Goal: Information Seeking & Learning: Learn about a topic

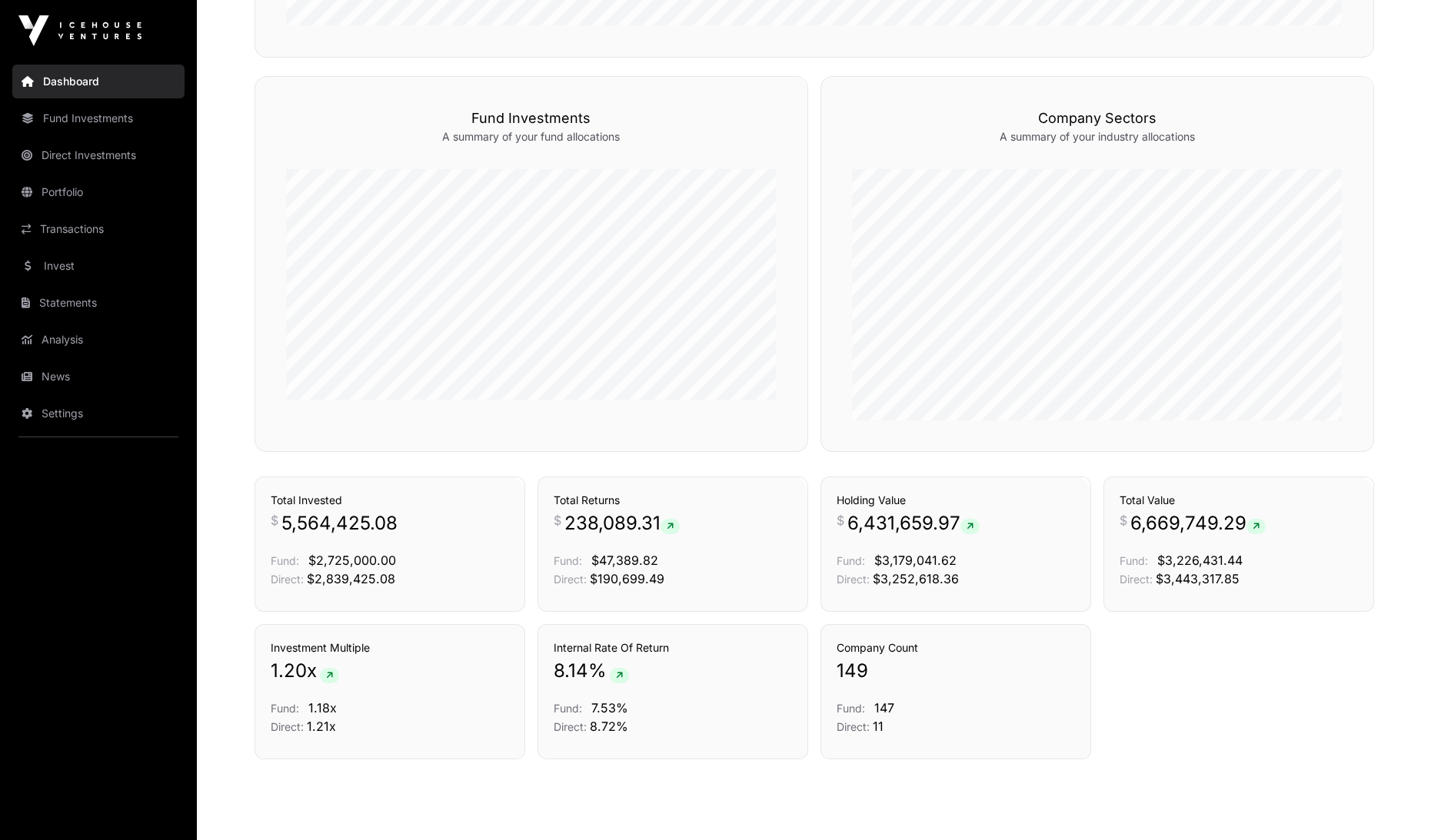
scroll to position [920, 0]
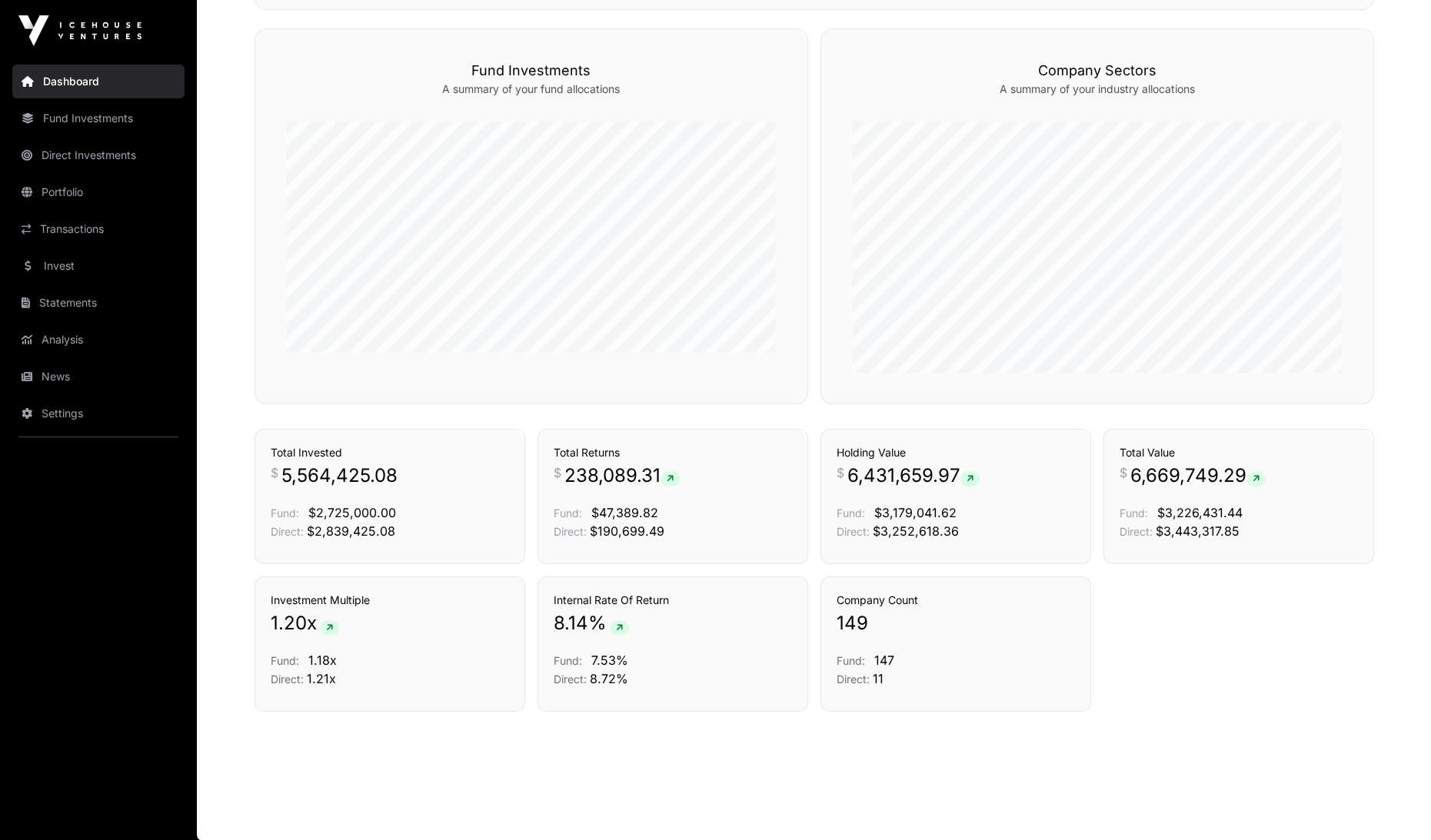
click at [1207, 649] on div "Investment Multiple 1.20 x Fund: 1.18x Direct: 1.21x Internal Rate Of Return 8.…" at bounding box center [814, 644] width 1120 height 135
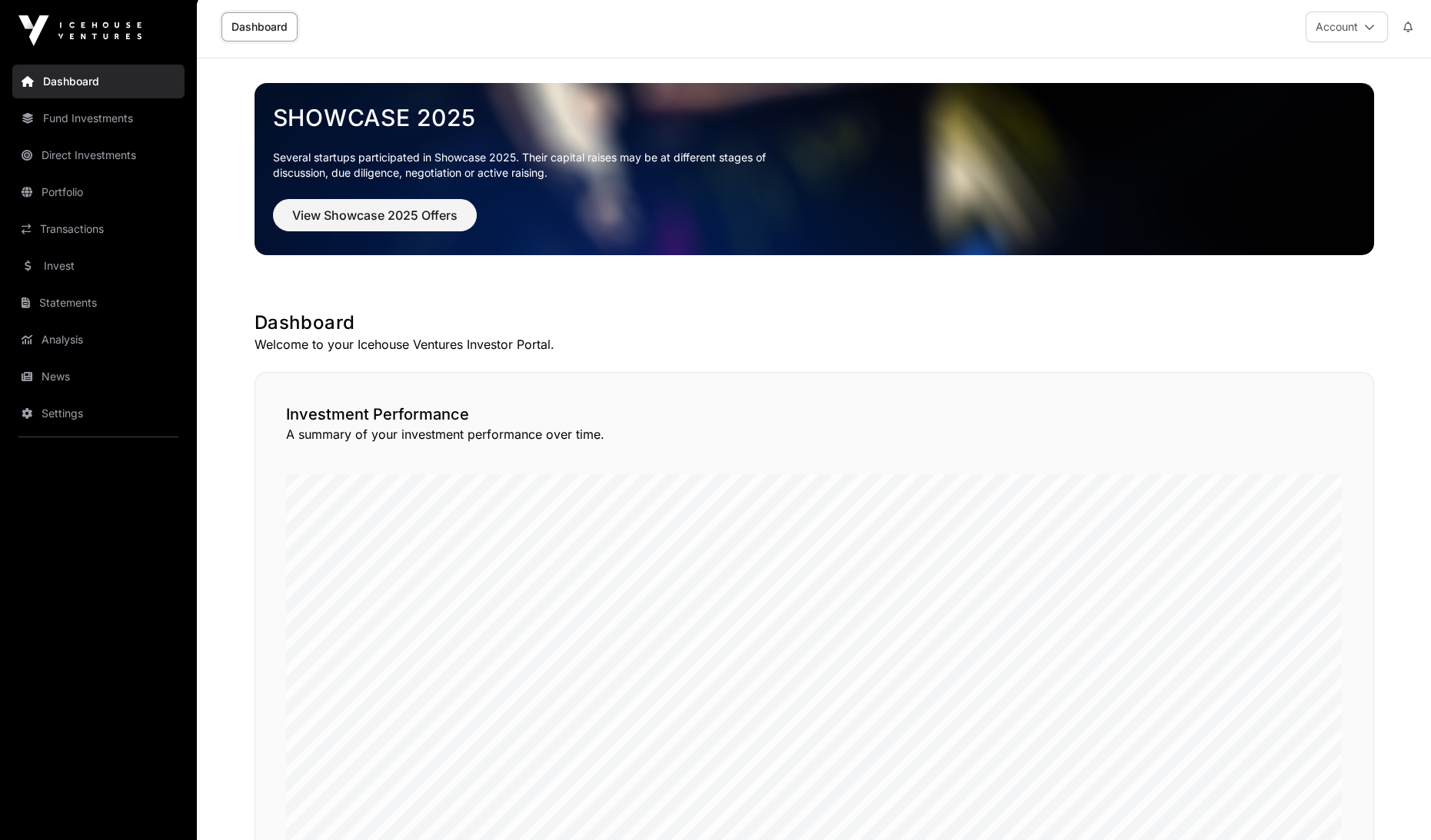
scroll to position [0, 0]
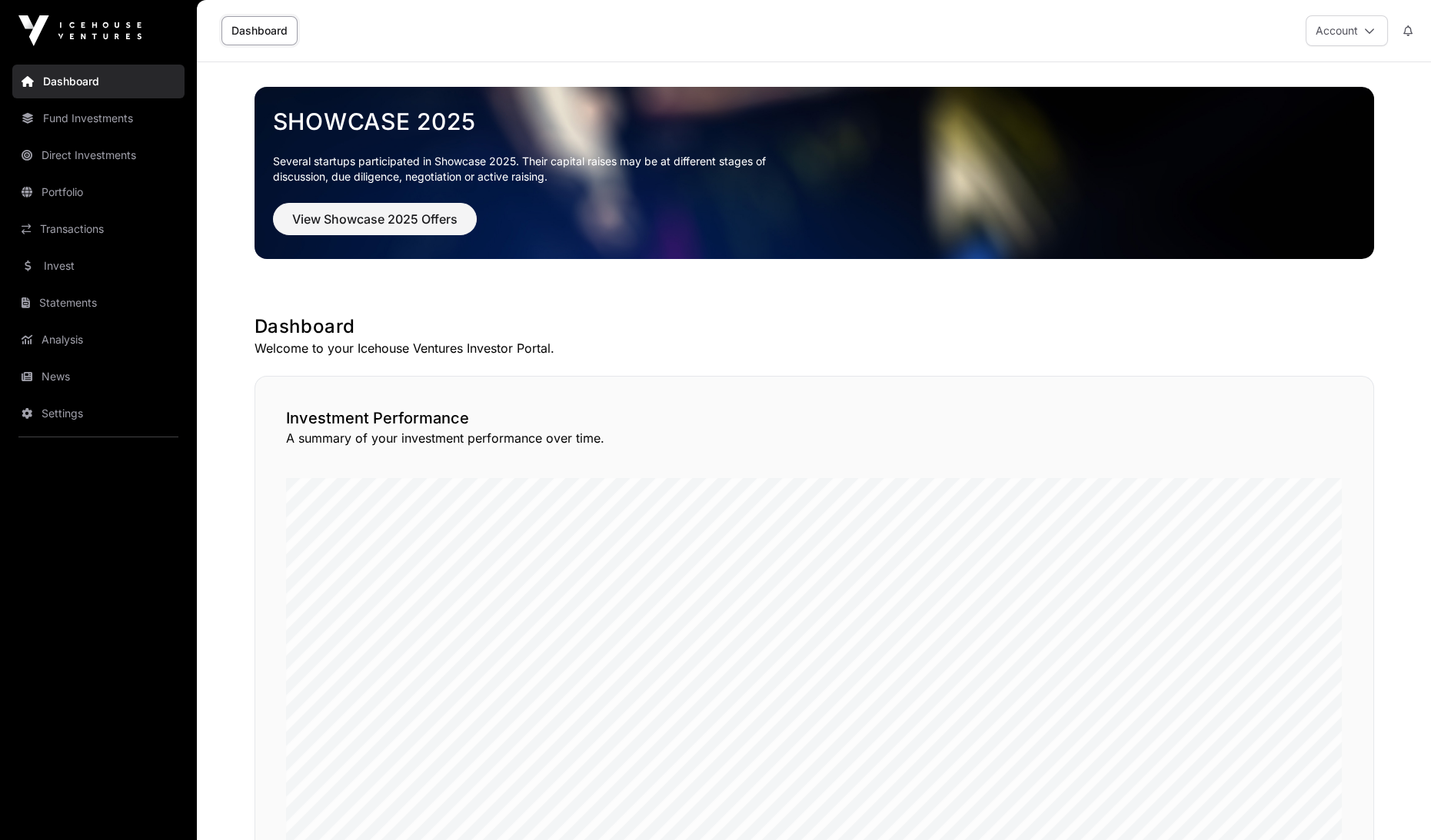
click at [109, 275] on link "Invest" at bounding box center [99, 265] width 173 height 34
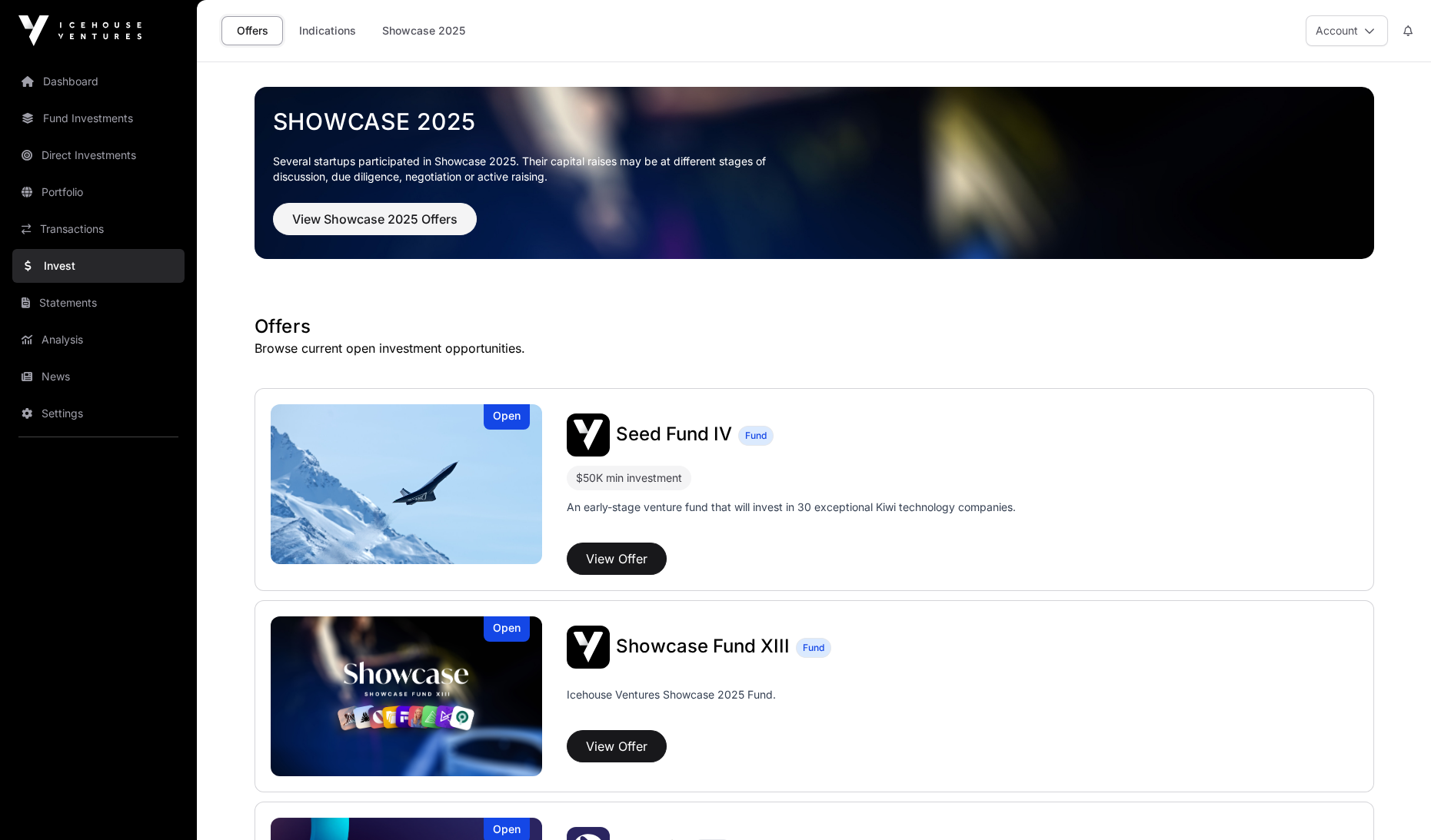
click at [334, 32] on link "Indications" at bounding box center [327, 31] width 77 height 29
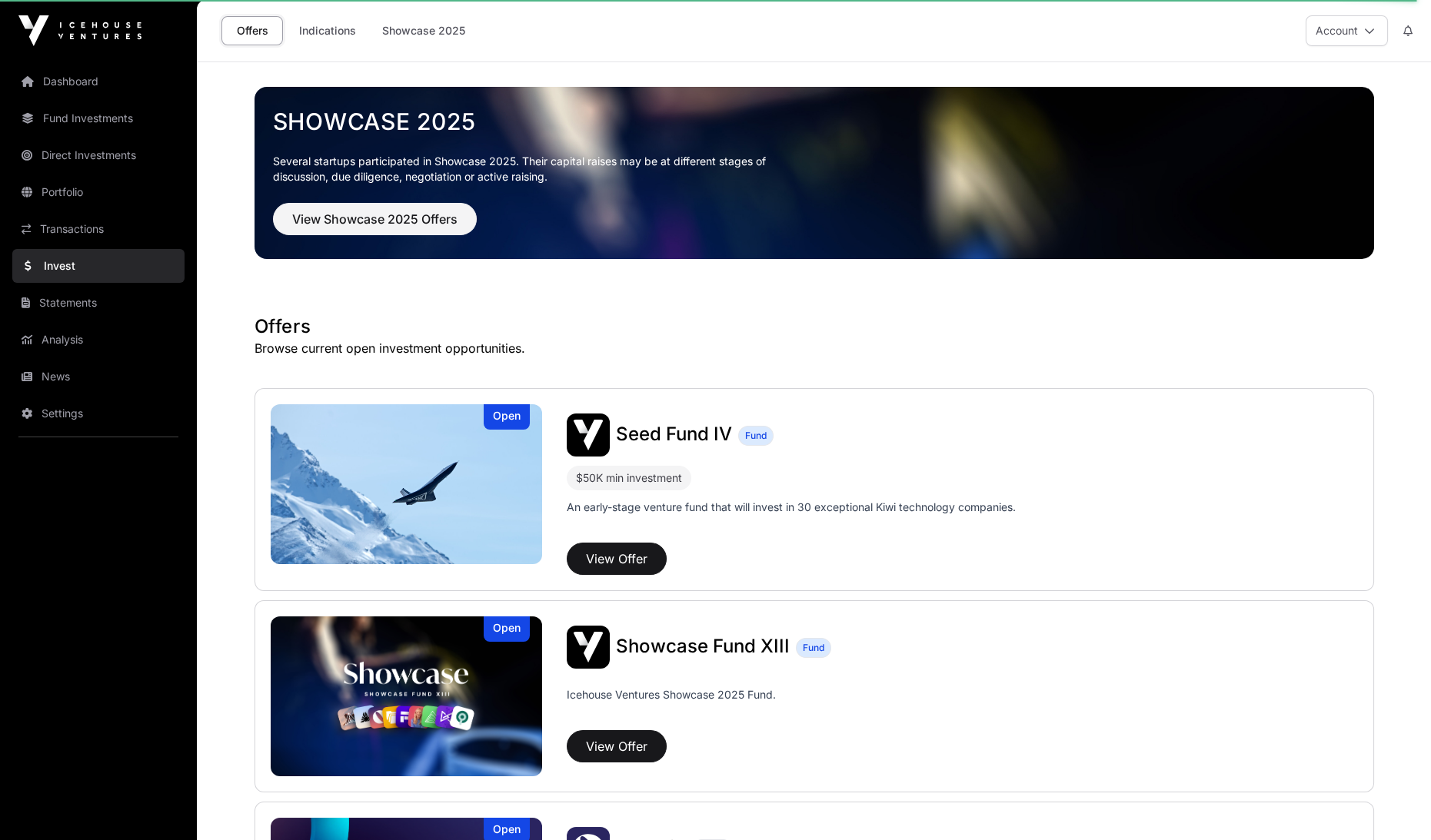
click at [334, 32] on link "Indications" at bounding box center [327, 31] width 77 height 29
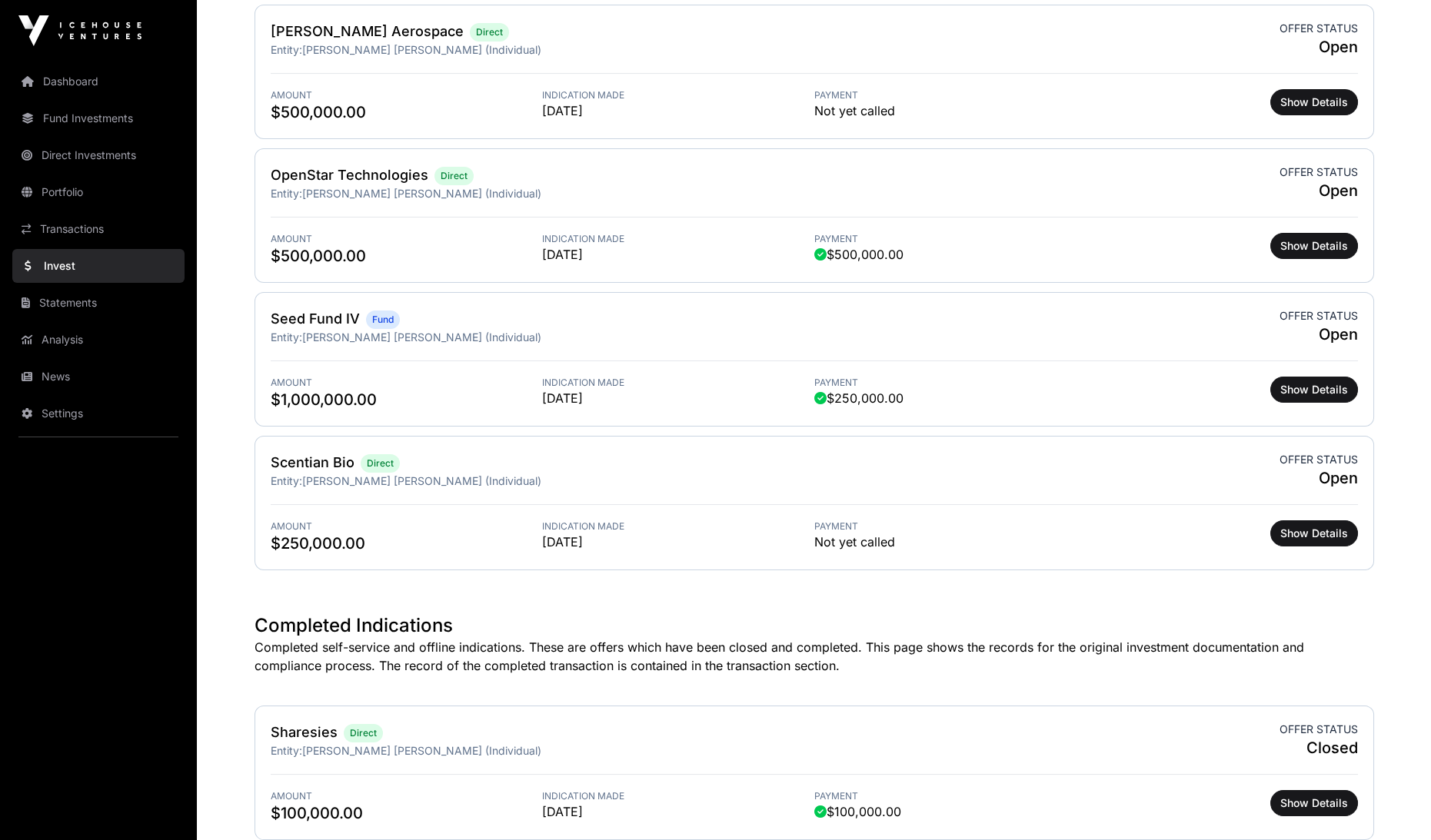
scroll to position [417, 0]
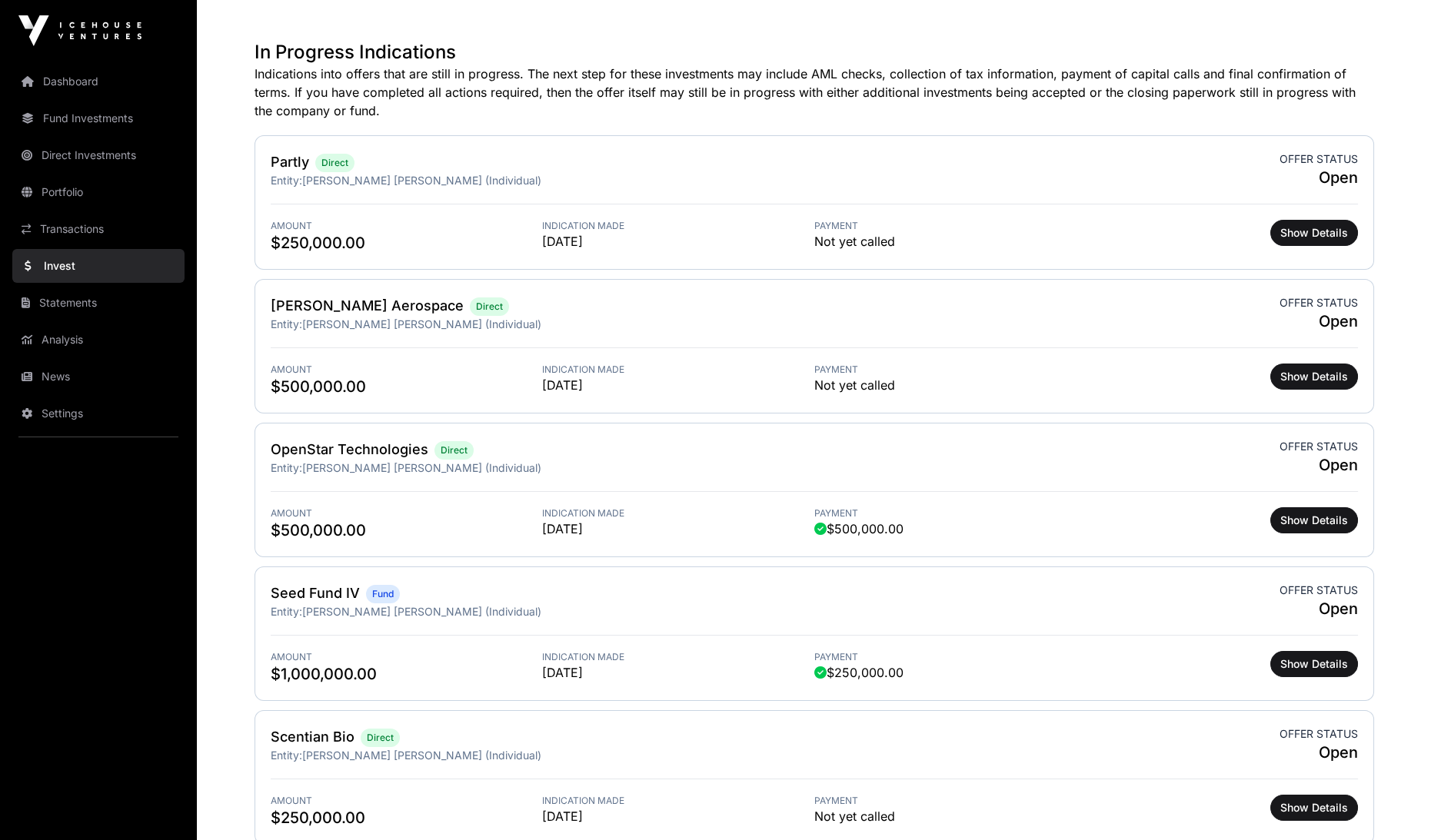
click at [102, 196] on link "Portfolio" at bounding box center [99, 192] width 173 height 34
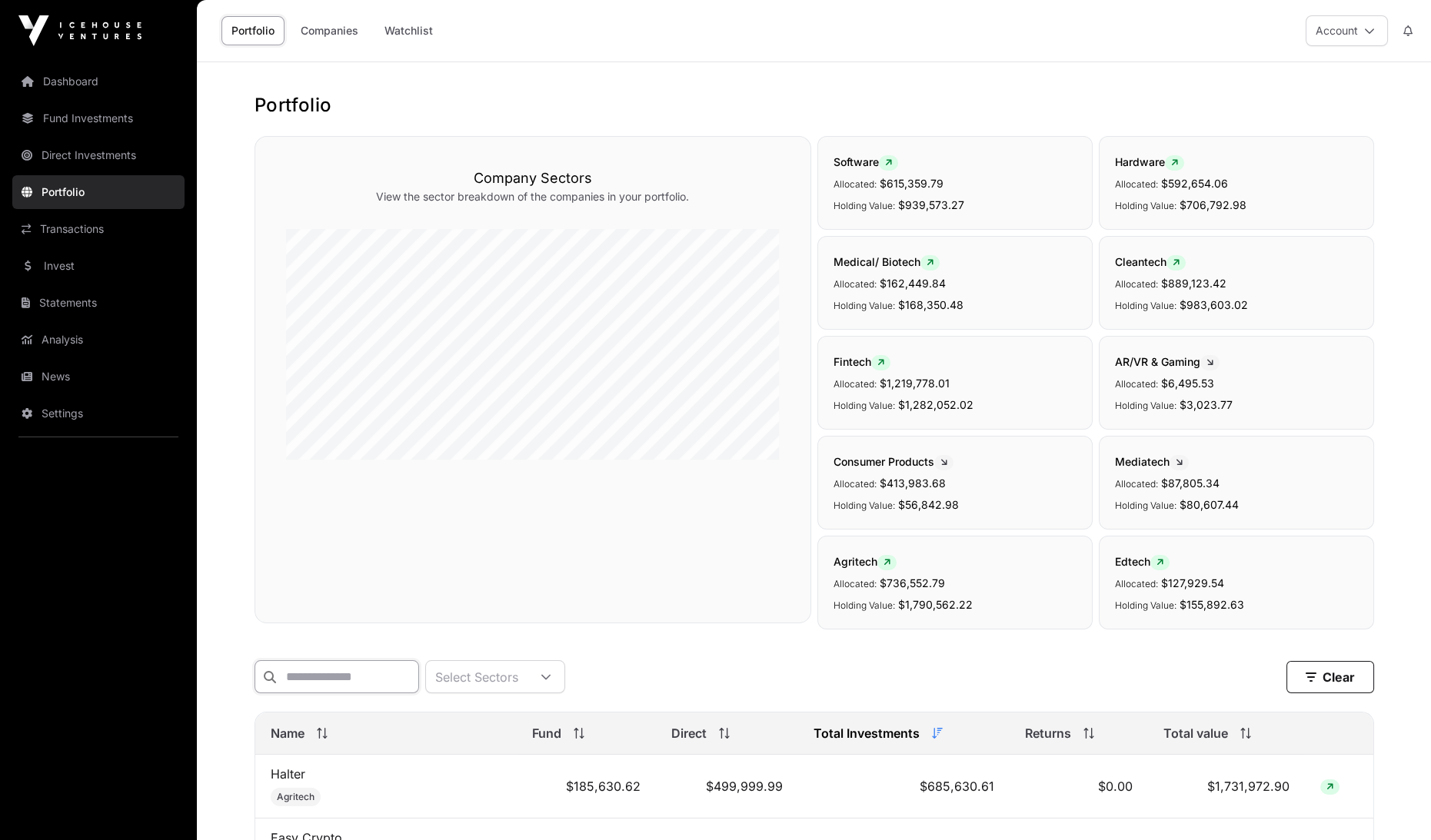
click at [385, 684] on input "text" at bounding box center [336, 677] width 164 height 33
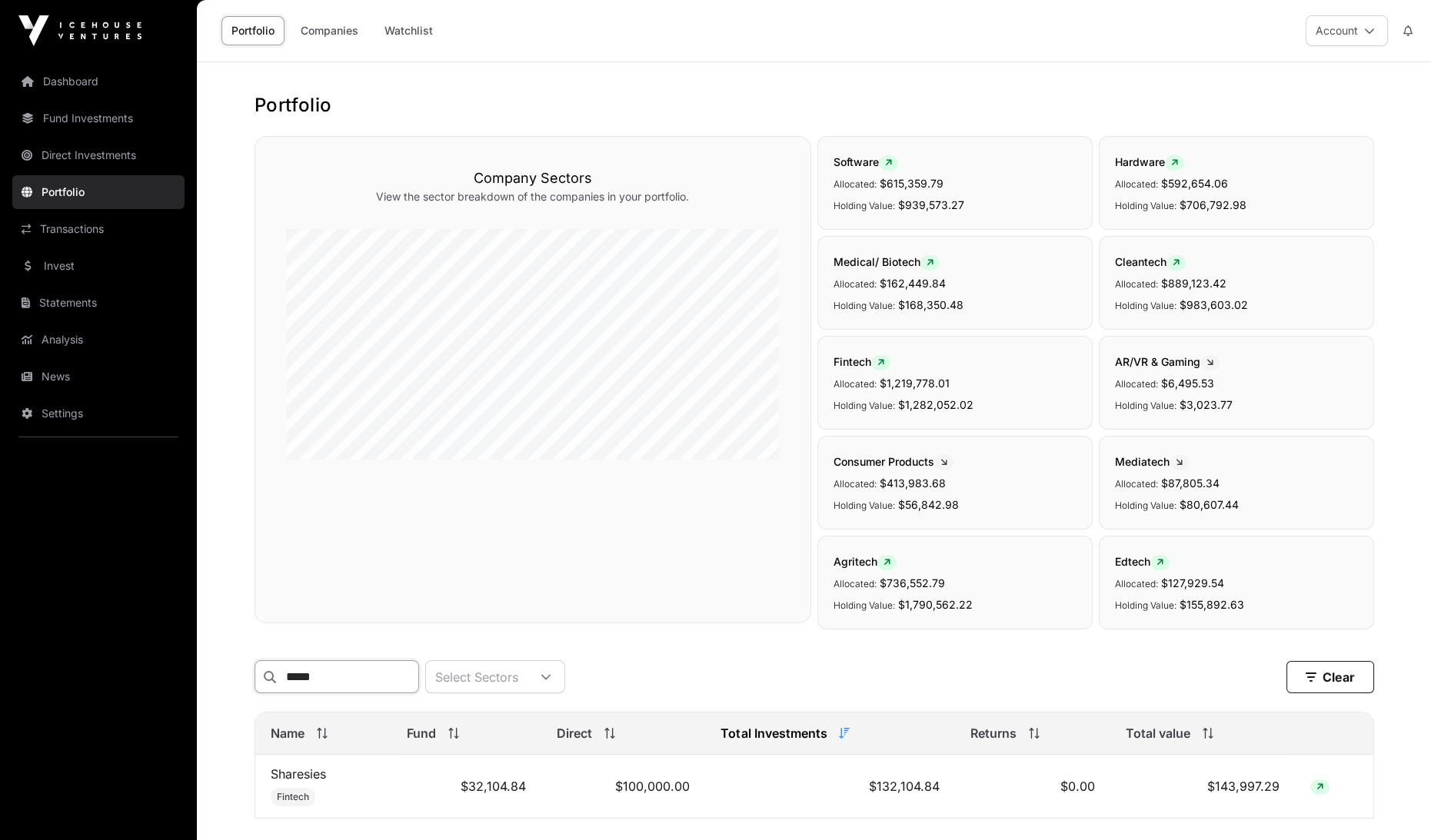
type input "*****"
click at [314, 774] on link "Sharesies" at bounding box center [298, 774] width 55 height 15
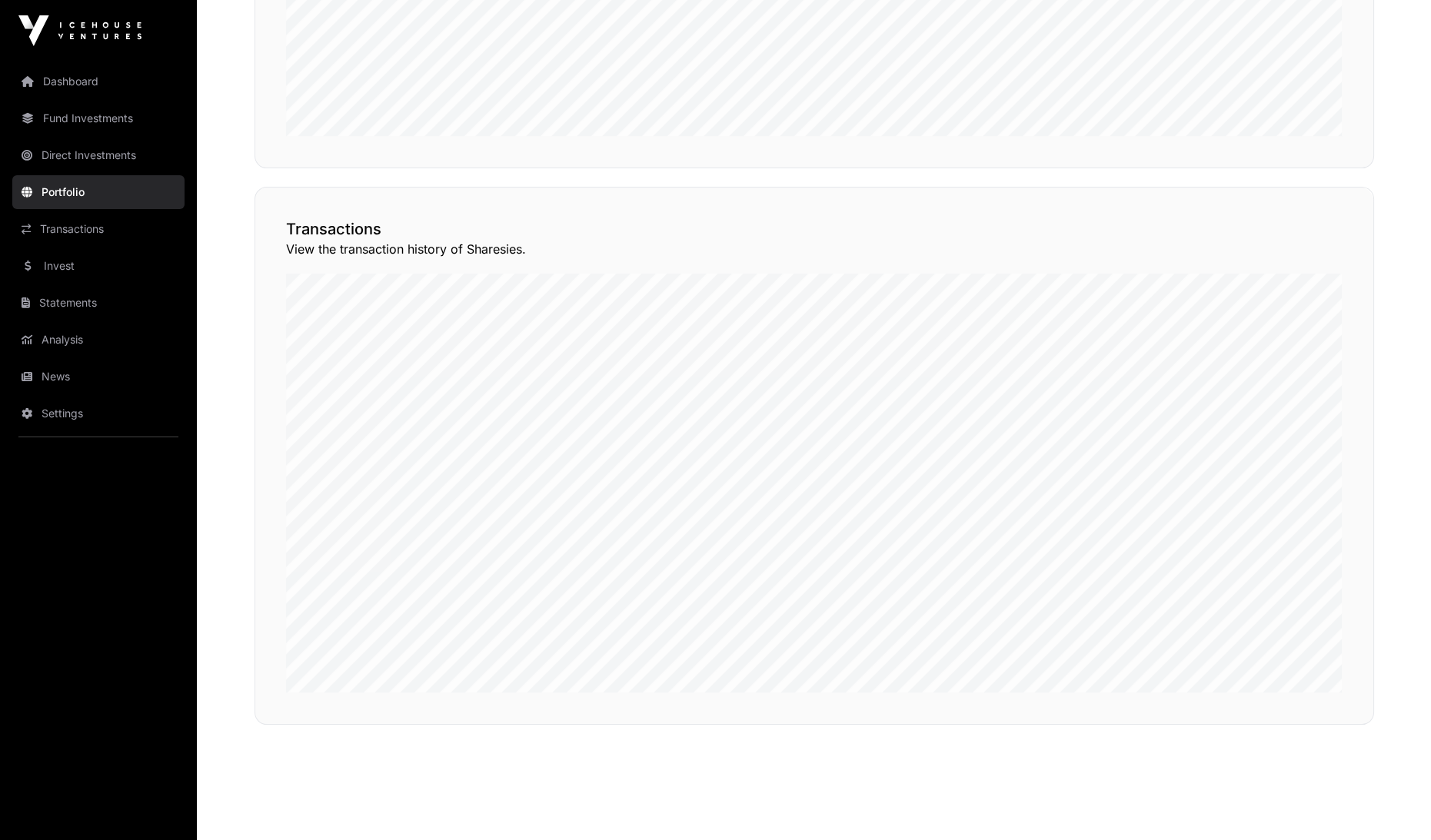
scroll to position [1187, 0]
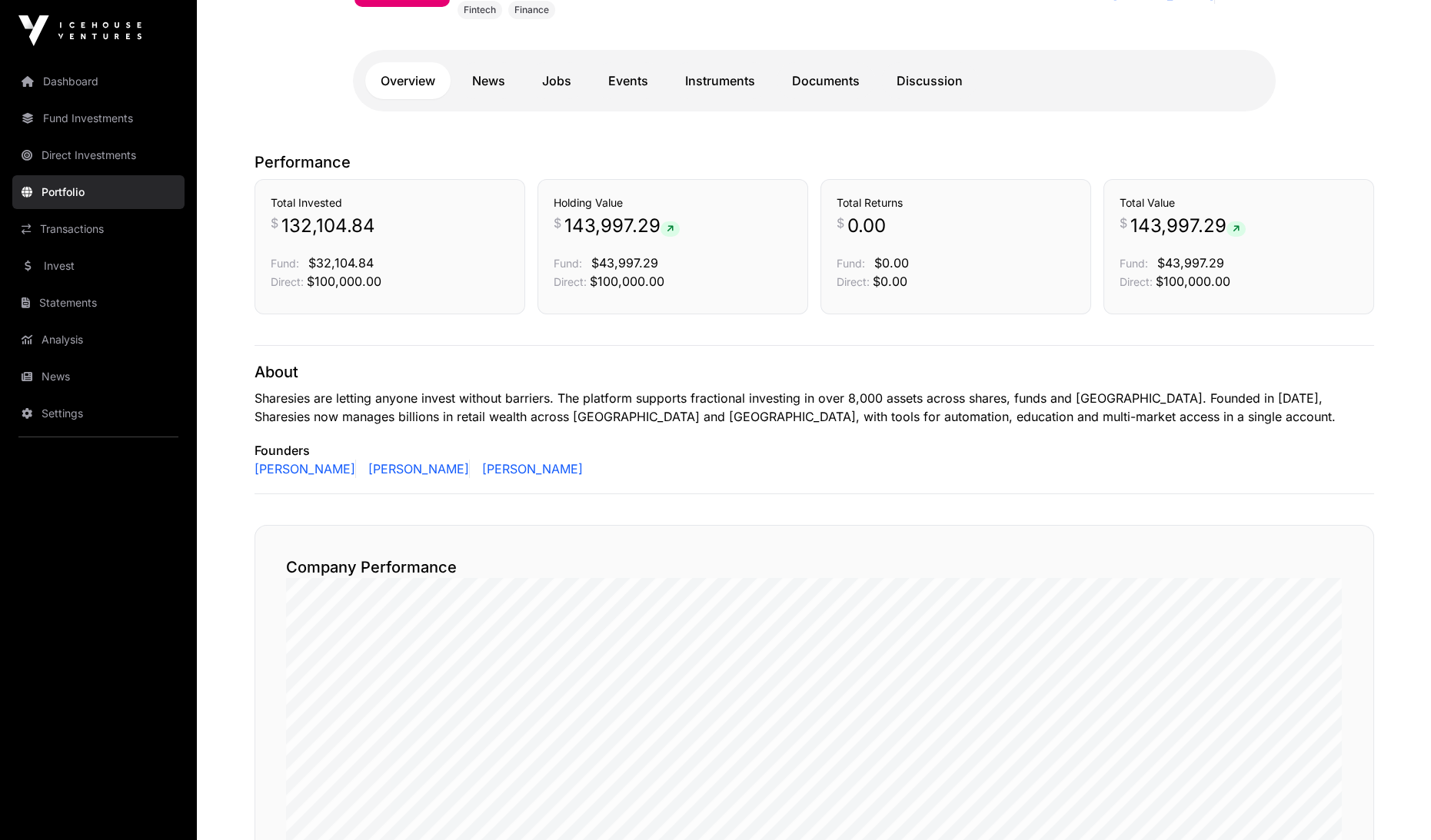
scroll to position [323, 0]
